Goal: Task Accomplishment & Management: Manage account settings

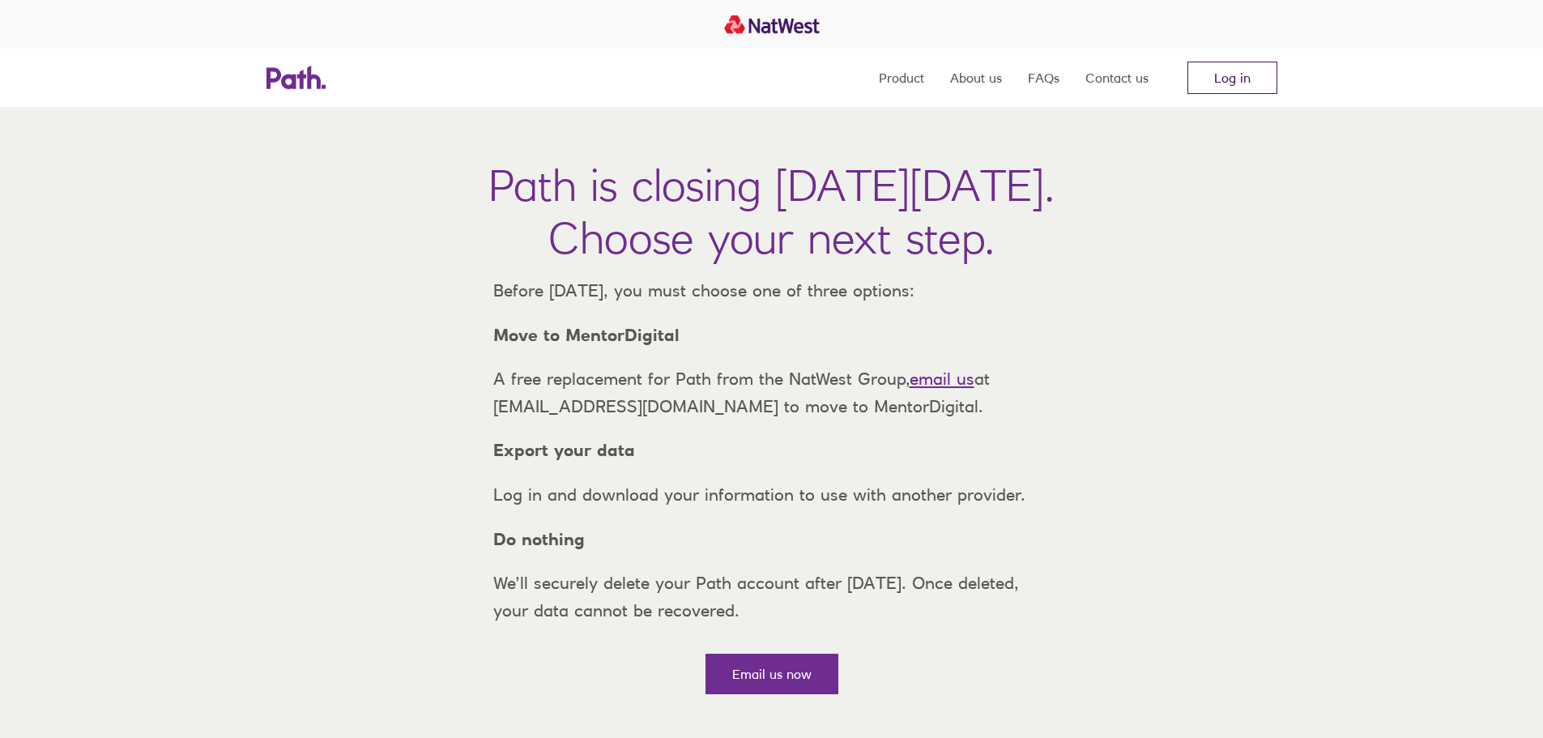
click at [1212, 75] on link "Log in" at bounding box center [1233, 78] width 90 height 32
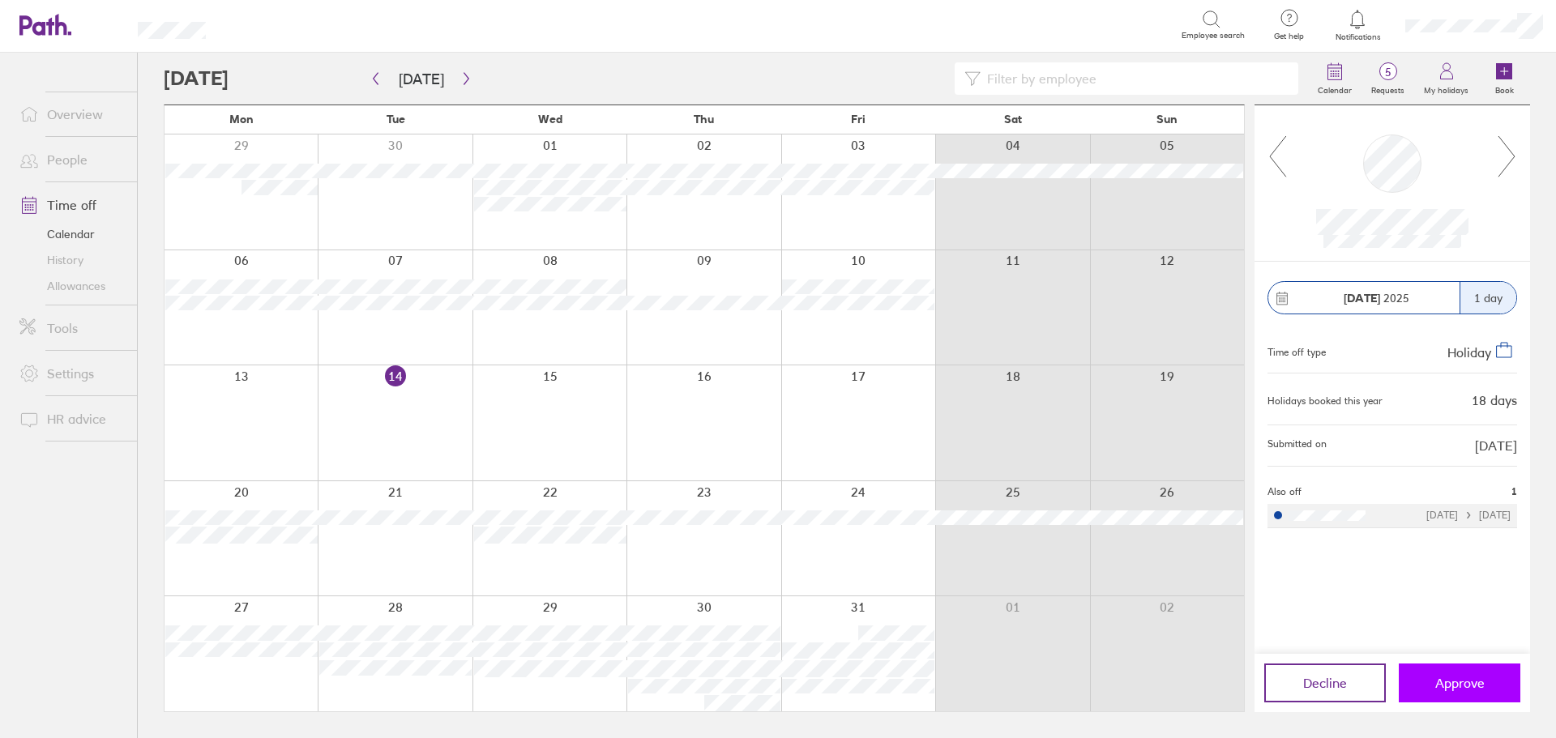
click at [1445, 687] on span "Approve" at bounding box center [1459, 683] width 49 height 15
click at [1466, 684] on span "Approve" at bounding box center [1459, 683] width 49 height 15
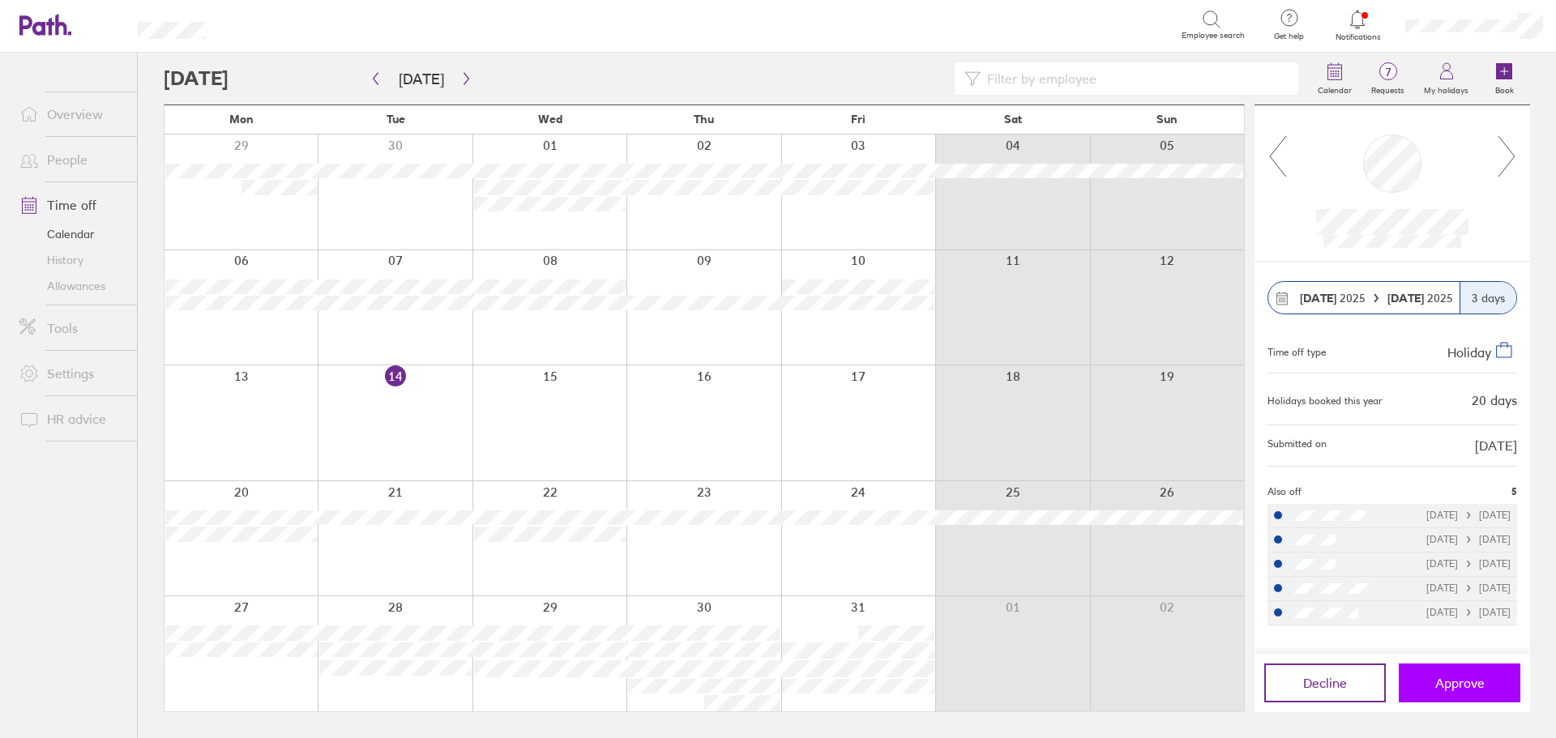
click at [1449, 683] on span "Approve" at bounding box center [1459, 683] width 49 height 15
click at [1458, 686] on span "Approve" at bounding box center [1459, 683] width 49 height 15
click at [1448, 685] on span "Approve" at bounding box center [1459, 683] width 49 height 15
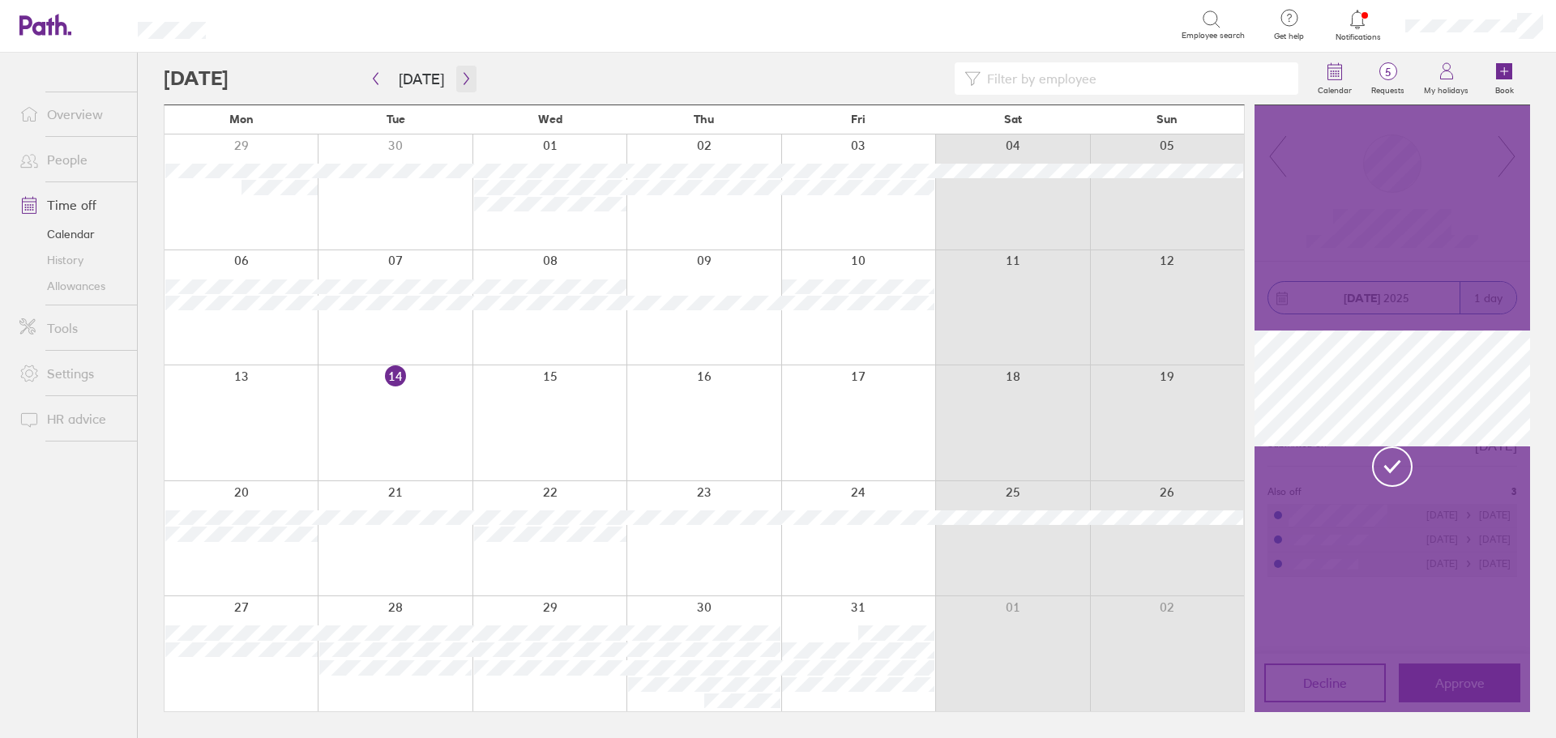
click at [460, 77] on icon "button" at bounding box center [466, 78] width 12 height 13
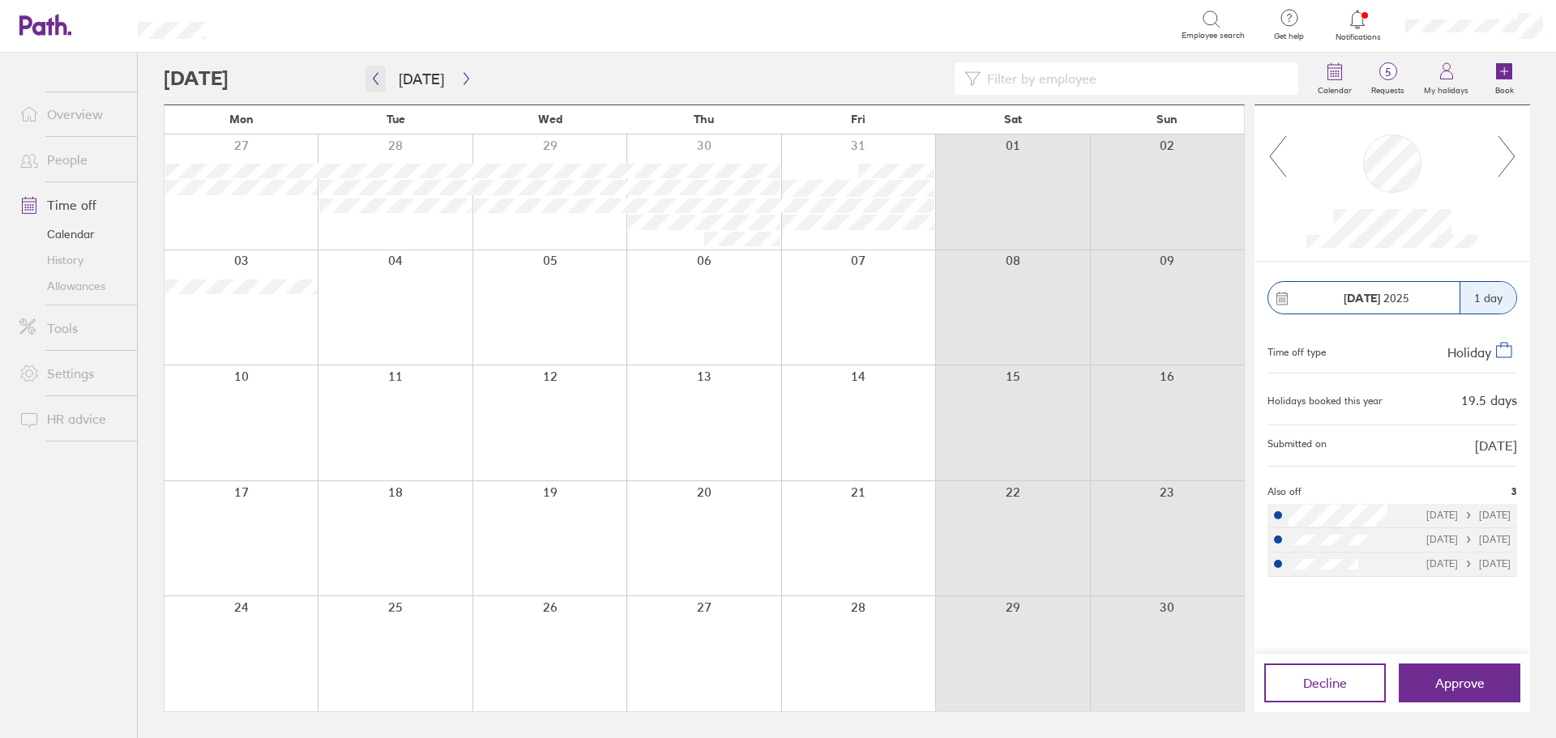
click at [376, 82] on icon "button" at bounding box center [376, 79] width 5 height 12
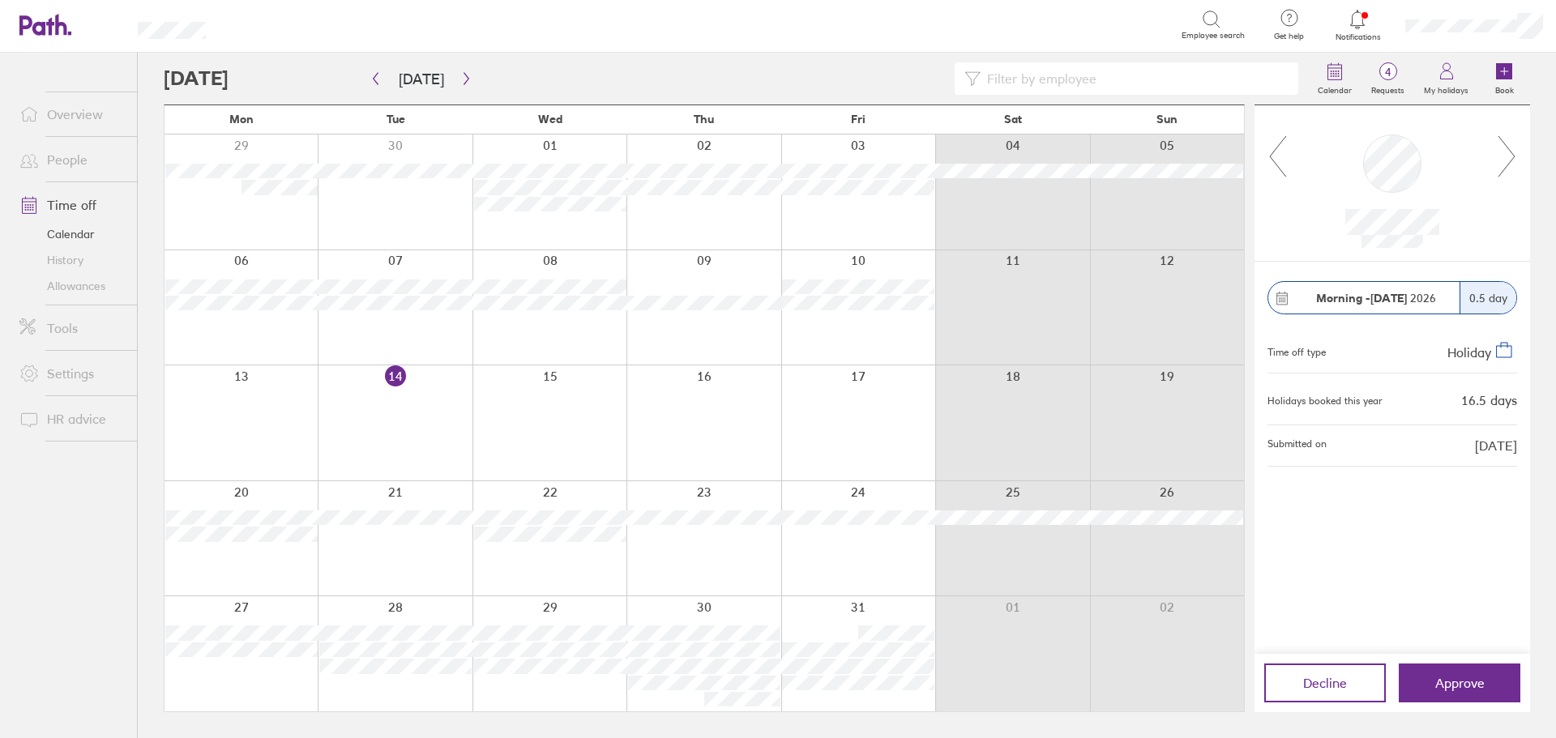
click at [82, 286] on link "Allowances" at bounding box center [71, 286] width 130 height 26
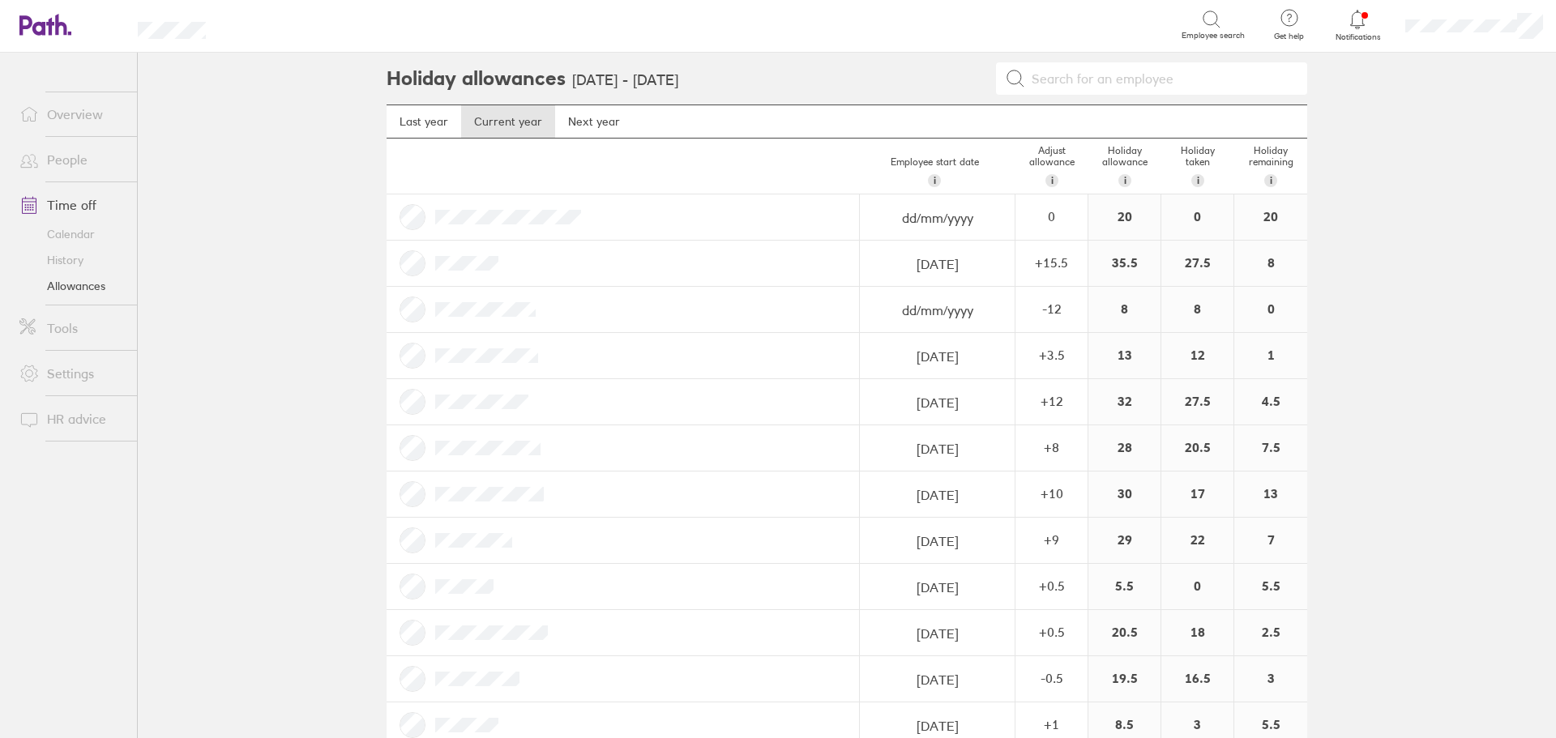
click at [58, 105] on link "Overview" at bounding box center [71, 114] width 130 height 32
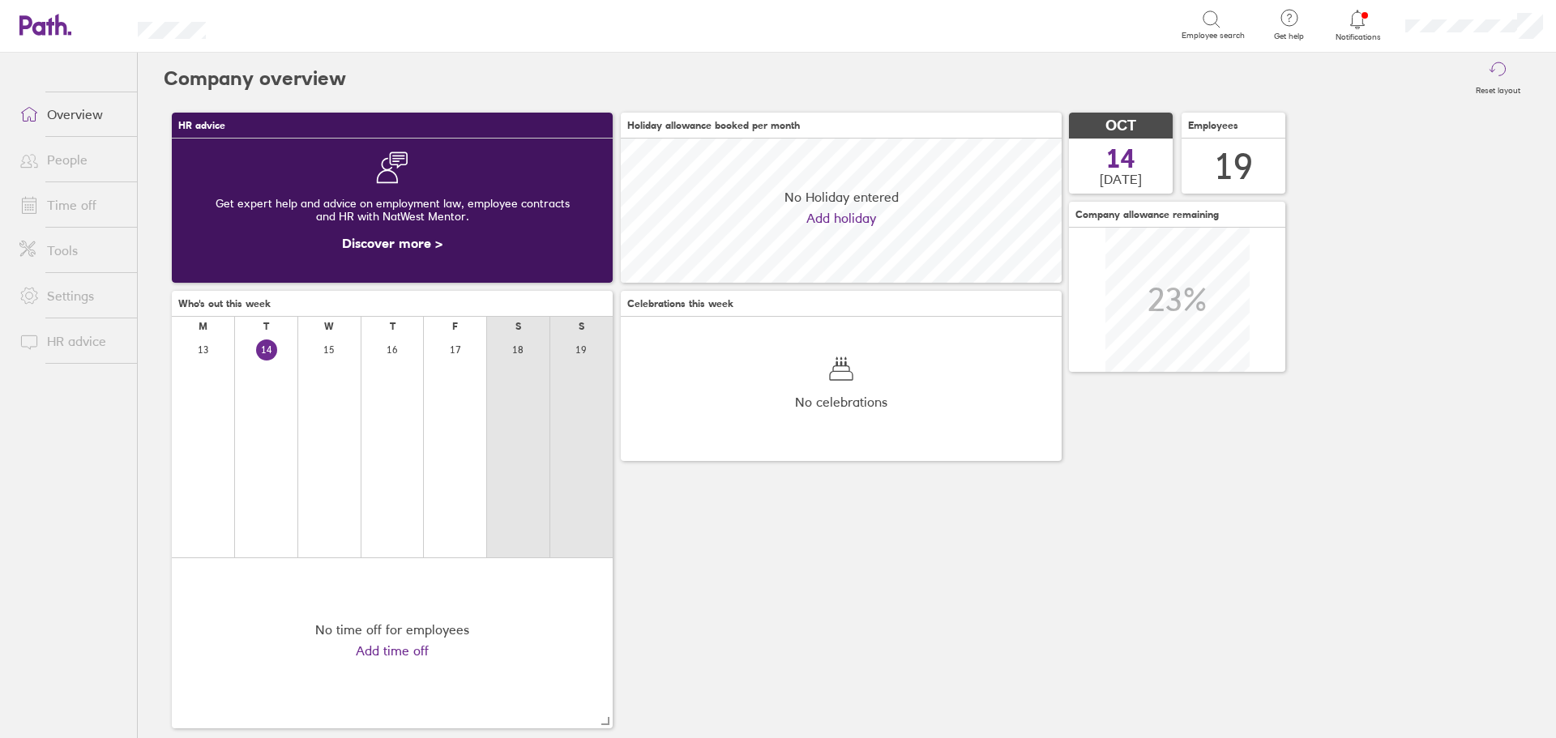
scroll to position [144, 441]
click at [88, 201] on link "Time off" at bounding box center [71, 205] width 130 height 32
